Goal: Task Accomplishment & Management: Use online tool/utility

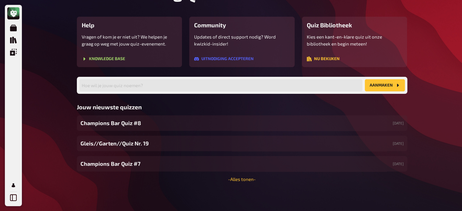
scroll to position [22, 0]
click at [127, 138] on div "Gleis//Garten//Quiz Nr. 19 [DATE]" at bounding box center [242, 143] width 331 height 15
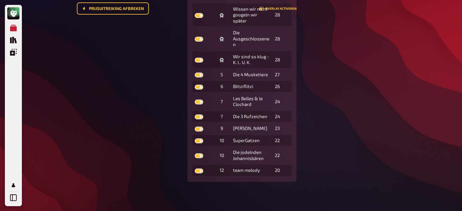
scroll to position [3, 0]
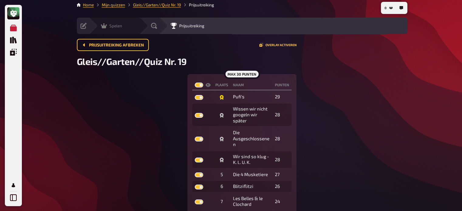
click at [121, 26] on span "Spelen" at bounding box center [115, 25] width 13 height 5
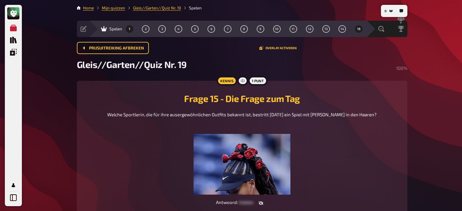
click at [132, 27] on button "1" at bounding box center [130, 29] width 10 height 10
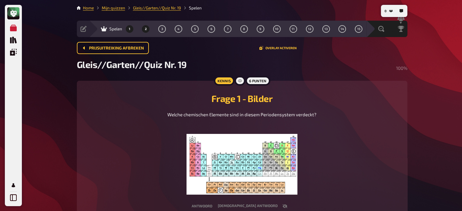
click at [149, 29] on button "2" at bounding box center [146, 29] width 10 height 10
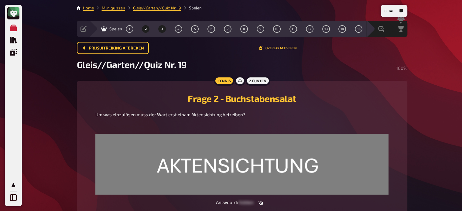
click at [160, 29] on button "3" at bounding box center [162, 29] width 10 height 10
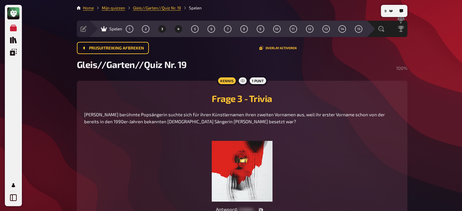
click at [179, 30] on span "4" at bounding box center [178, 28] width 2 height 3
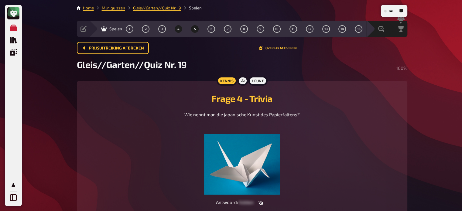
click at [195, 31] on button "5" at bounding box center [195, 29] width 10 height 10
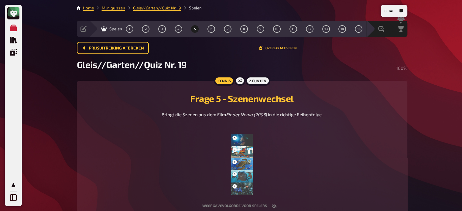
click at [211, 28] on span "6" at bounding box center [212, 28] width 2 height 3
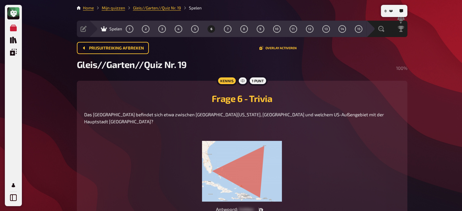
click at [211, 29] on span "6" at bounding box center [212, 28] width 2 height 3
click at [229, 29] on button "7" at bounding box center [228, 29] width 10 height 10
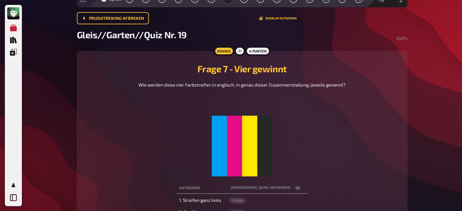
scroll to position [11, 0]
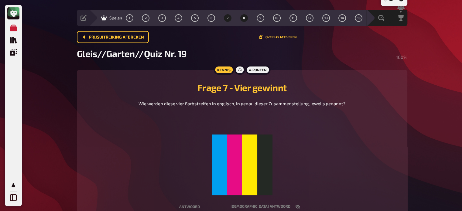
click at [244, 17] on span "8" at bounding box center [244, 17] width 2 height 3
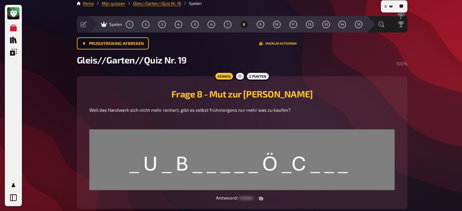
scroll to position [4, 0]
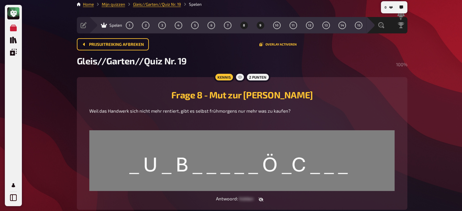
click at [259, 23] on button "9" at bounding box center [261, 25] width 10 height 10
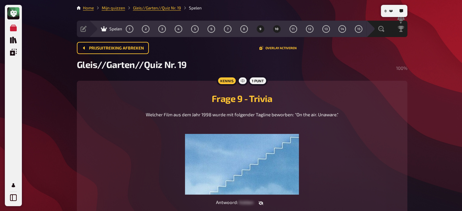
click at [276, 29] on span "10" at bounding box center [277, 28] width 4 height 3
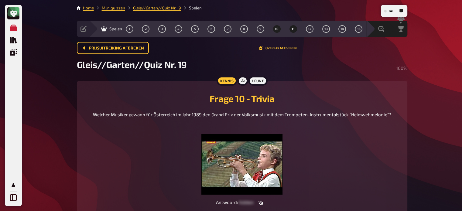
click at [291, 26] on button "11" at bounding box center [293, 29] width 10 height 10
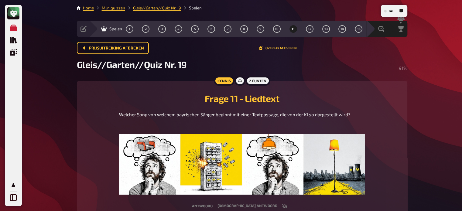
scroll to position [23, 0]
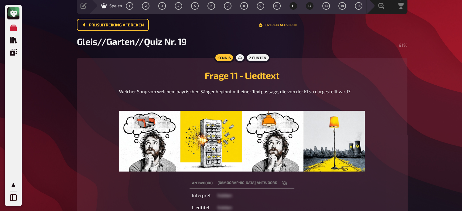
click at [308, 5] on button "12" at bounding box center [310, 6] width 10 height 10
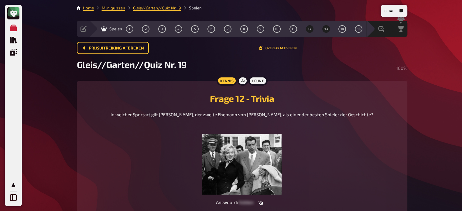
click at [327, 28] on span "13" at bounding box center [326, 28] width 3 height 3
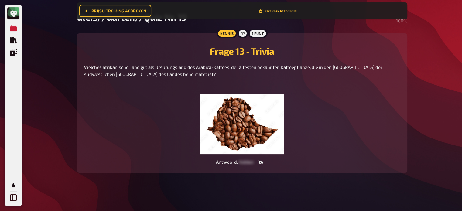
scroll to position [53, 0]
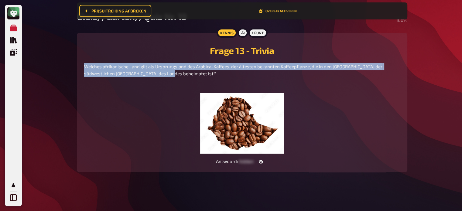
drag, startPoint x: 171, startPoint y: 73, endPoint x: 78, endPoint y: 67, distance: 92.9
click at [78, 67] on div "Kennis 1 punt Frage 13 - Trivia Welches afrikanische Land gilt als Ursprungslan…" at bounding box center [242, 102] width 331 height 139
copy span "Welches afrikanische Land gilt als Ursprungsland des Arabica-Kaffees, der ältes…"
click at [250, 163] on span "hidden" at bounding box center [246, 161] width 15 height 5
click at [262, 163] on icon "button" at bounding box center [260, 162] width 5 height 4
